Goal: Information Seeking & Learning: Learn about a topic

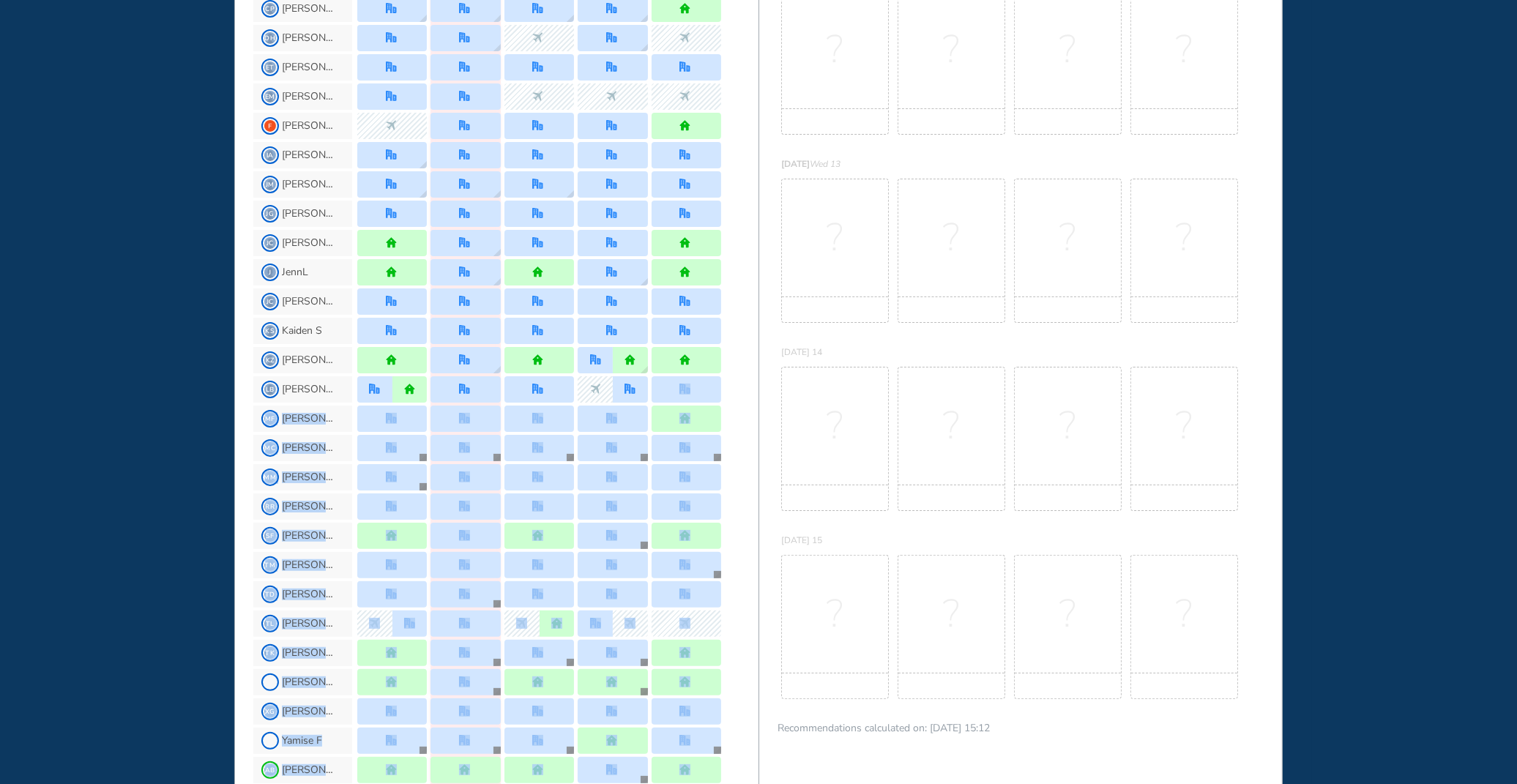
scroll to position [435, 0]
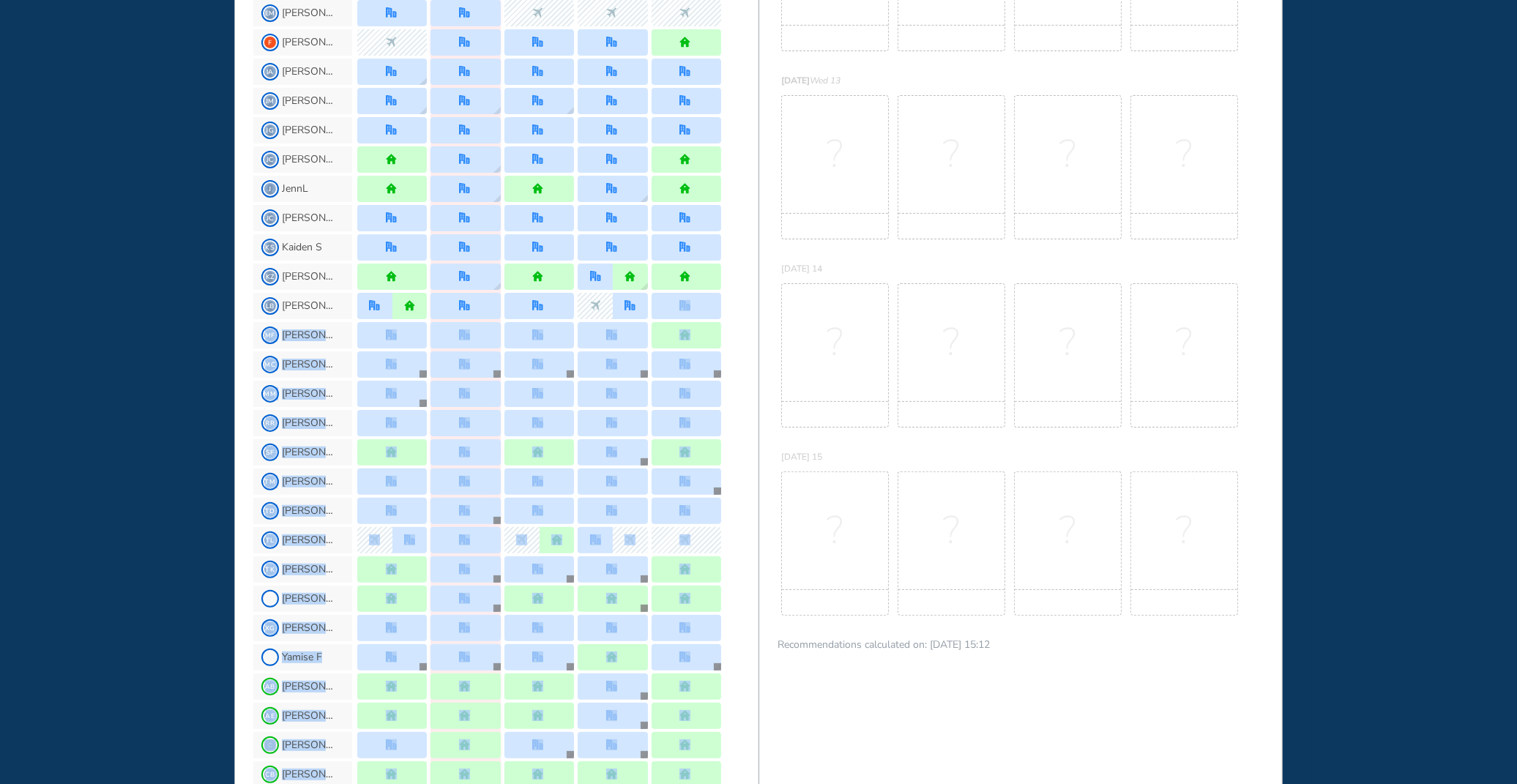
drag, startPoint x: 755, startPoint y: 707, endPoint x: 763, endPoint y: 662, distance: 45.7
click at [754, 772] on section "JL Me AN Ani N [PERSON_NAME] CP [PERSON_NAME] P DH [PERSON_NAME] H ET [PERSON_N…" at bounding box center [505, 624] width 505 height 1660
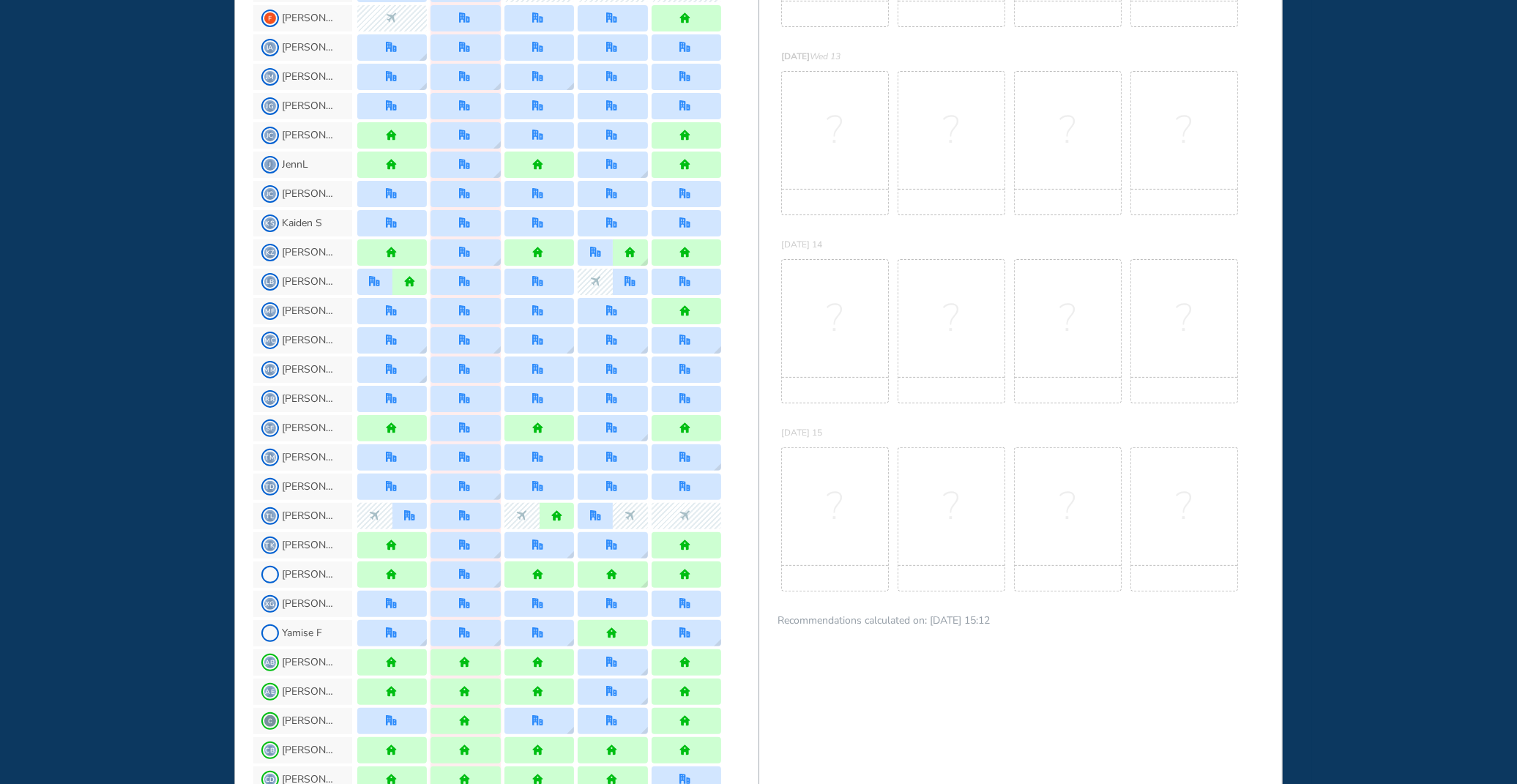
click at [983, 151] on div "?" at bounding box center [952, 143] width 108 height 144
drag, startPoint x: 758, startPoint y: 769, endPoint x: 759, endPoint y: 742, distance: 27.0
click at [763, 780] on div "BEST OFFICE DAYS WORKPLAN [DATE] 11 No Best Office Days to show! Update your pr…" at bounding box center [1020, 544] width 524 height 1868
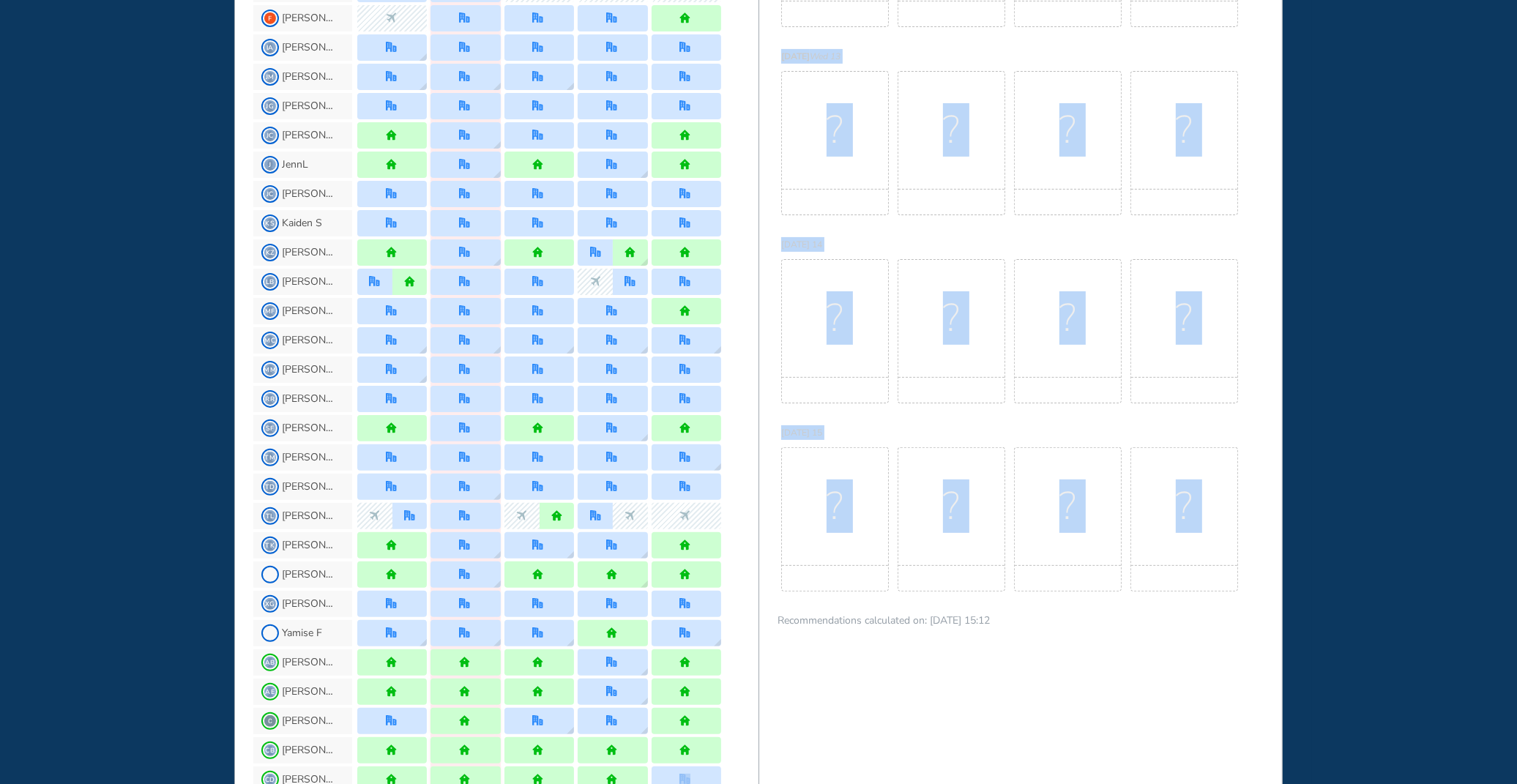
drag, startPoint x: 758, startPoint y: 692, endPoint x: 754, endPoint y: 774, distance: 82.1
click at [754, 779] on div "WHO'S WHERE WHEN FULL Usually quiet B&P Main Floor , [PERSON_NAME] #42 Receptio…" at bounding box center [758, 544] width 1049 height 1868
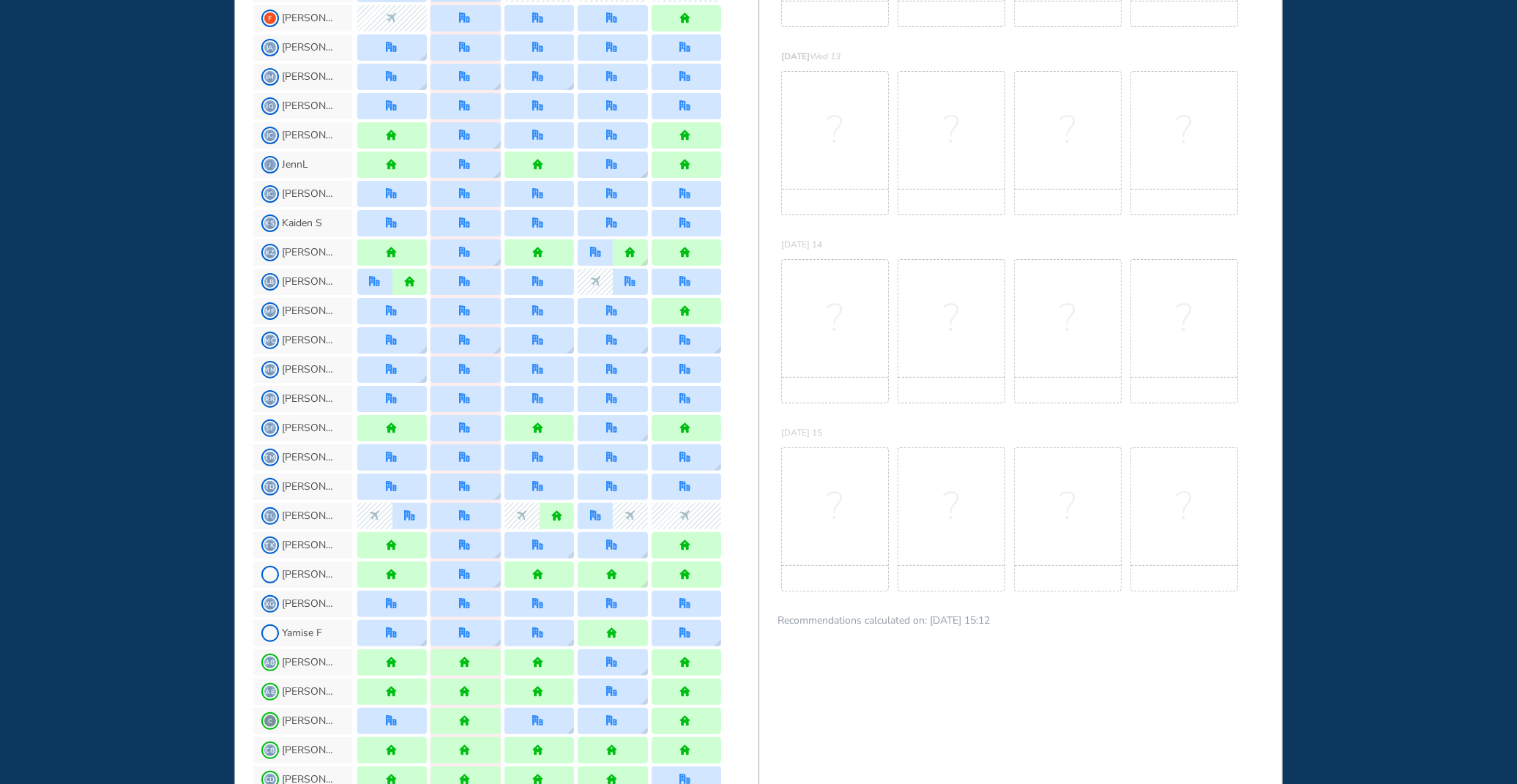
click at [755, 772] on div "CD [PERSON_NAME]" at bounding box center [505, 779] width 505 height 30
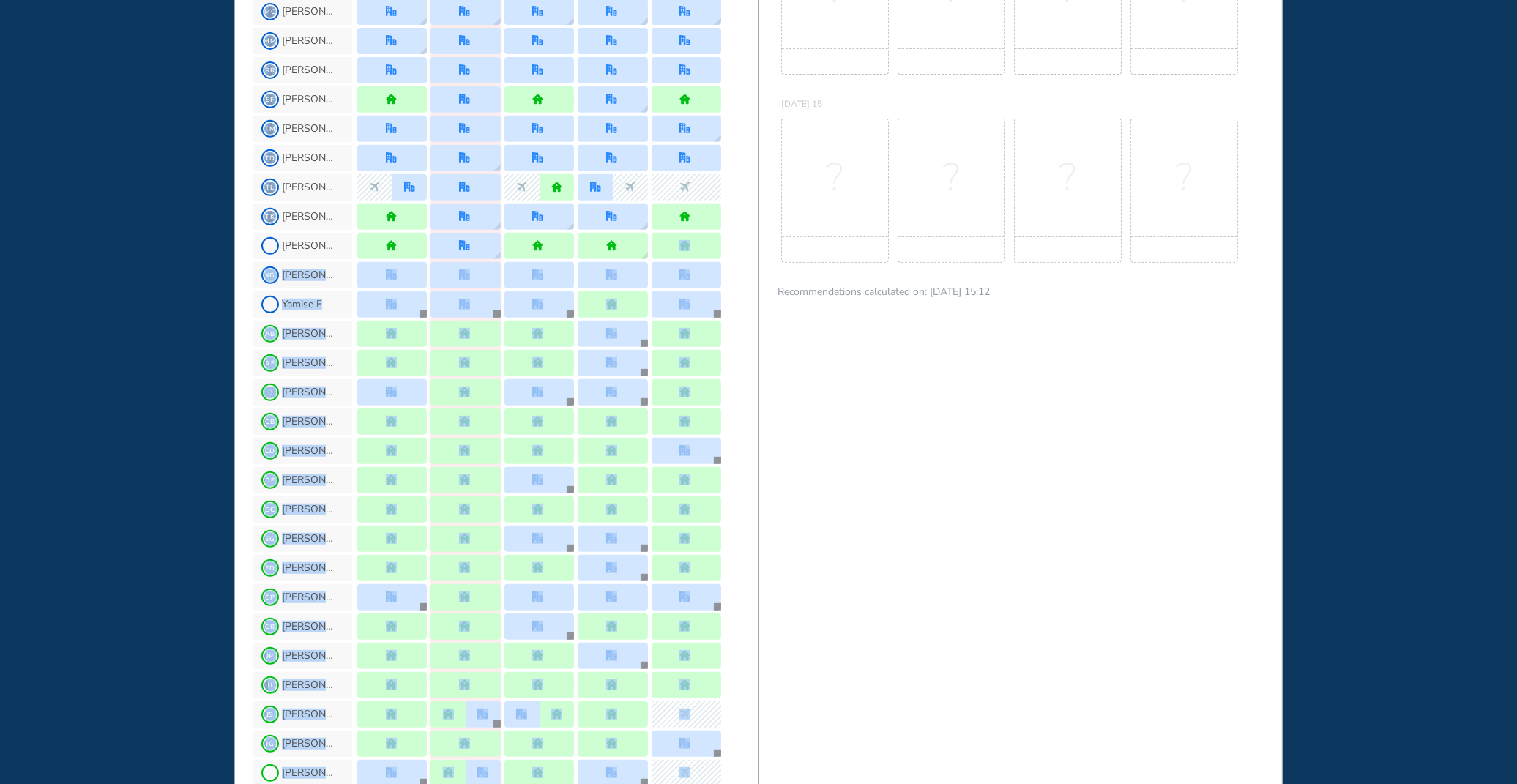
drag, startPoint x: 754, startPoint y: 590, endPoint x: 817, endPoint y: 678, distance: 108.2
click at [754, 745] on section "JL Me AN Ani N [PERSON_NAME] CP [PERSON_NAME] P DH [PERSON_NAME] H ET [PERSON_N…" at bounding box center [505, 271] width 505 height 1660
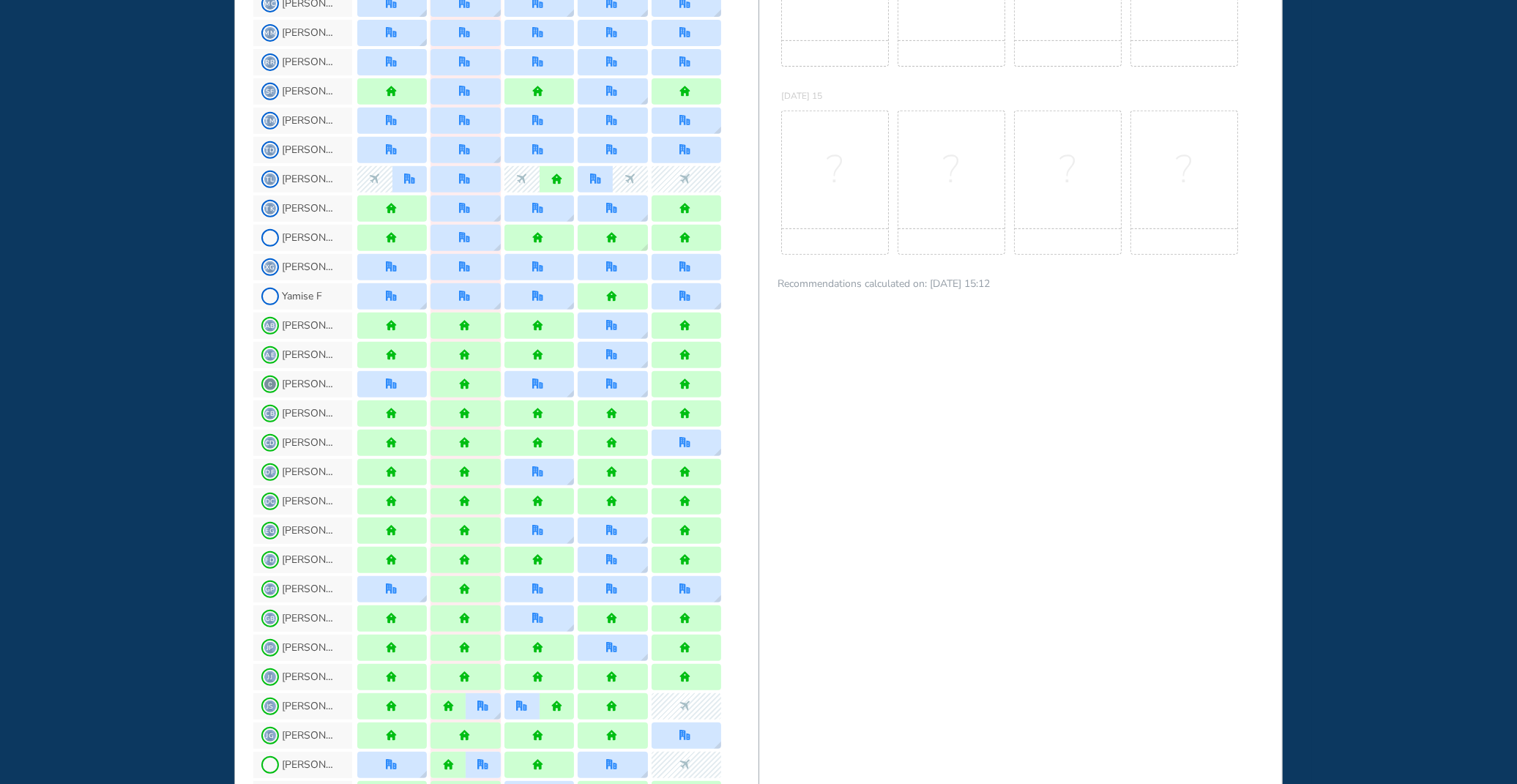
drag, startPoint x: 817, startPoint y: 678, endPoint x: 1037, endPoint y: 451, distance: 316.1
click at [1037, 451] on div "BEST OFFICE DAYS WORKPLAN [DATE] 11 No Best Office Days to show! Update your pr…" at bounding box center [1020, 207] width 524 height 1868
